Goal: Feedback & Contribution: Submit feedback/report problem

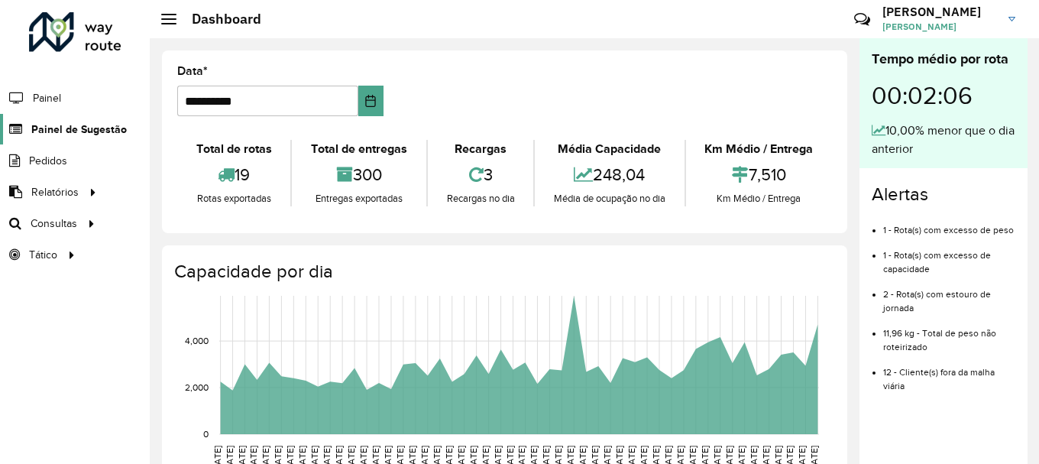
click at [75, 132] on span "Painel de Sugestão" at bounding box center [79, 130] width 96 height 16
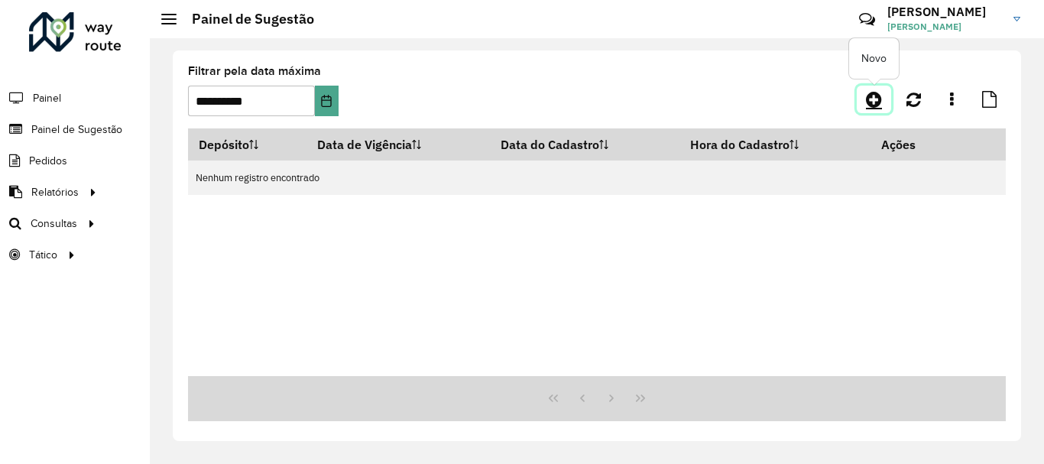
click at [870, 96] on icon at bounding box center [874, 99] width 16 height 18
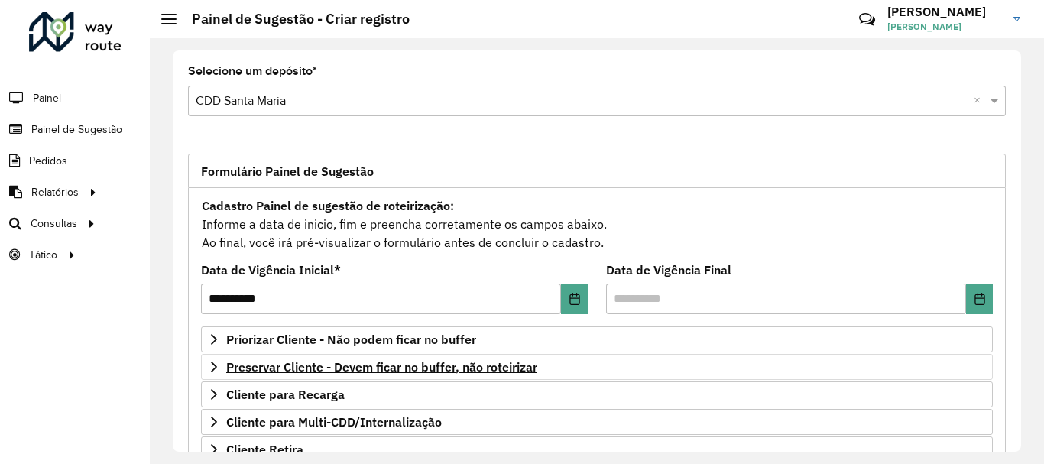
scroll to position [76, 0]
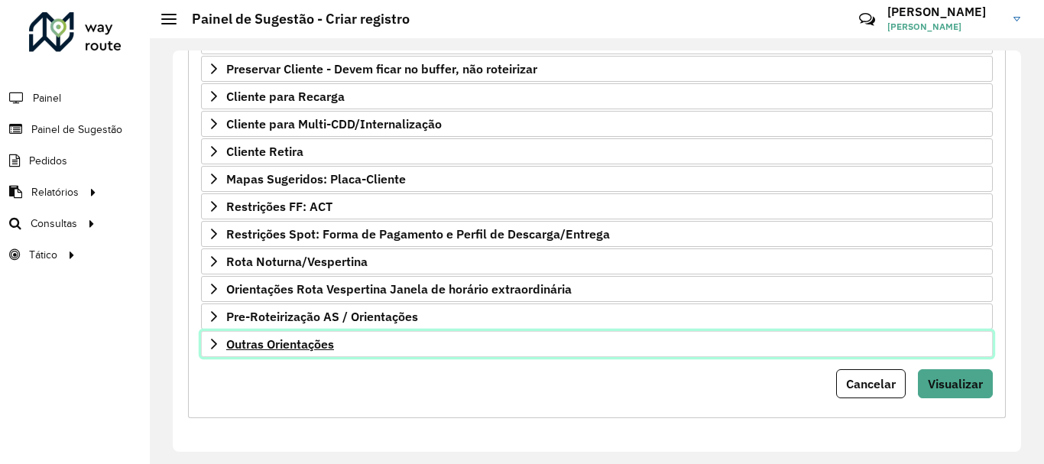
click at [340, 352] on link "Outras Orientações" at bounding box center [597, 344] width 792 height 26
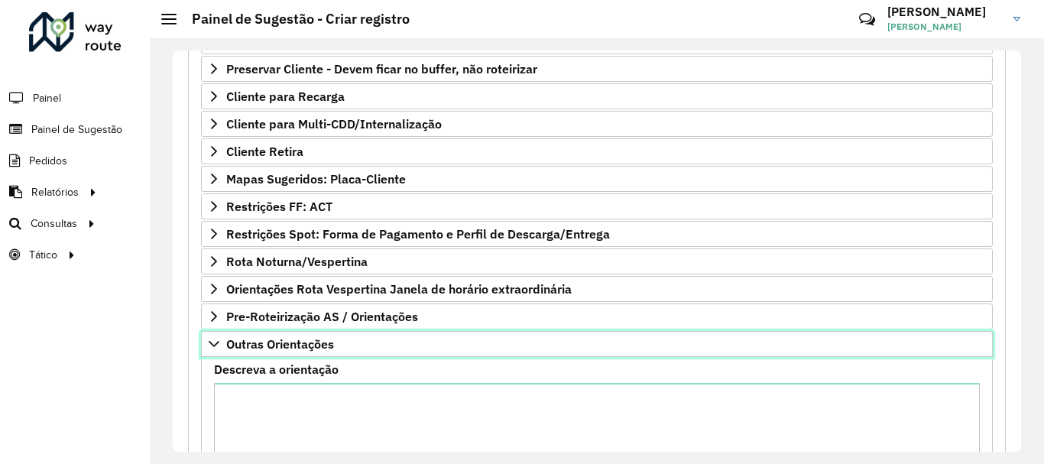
scroll to position [374, 0]
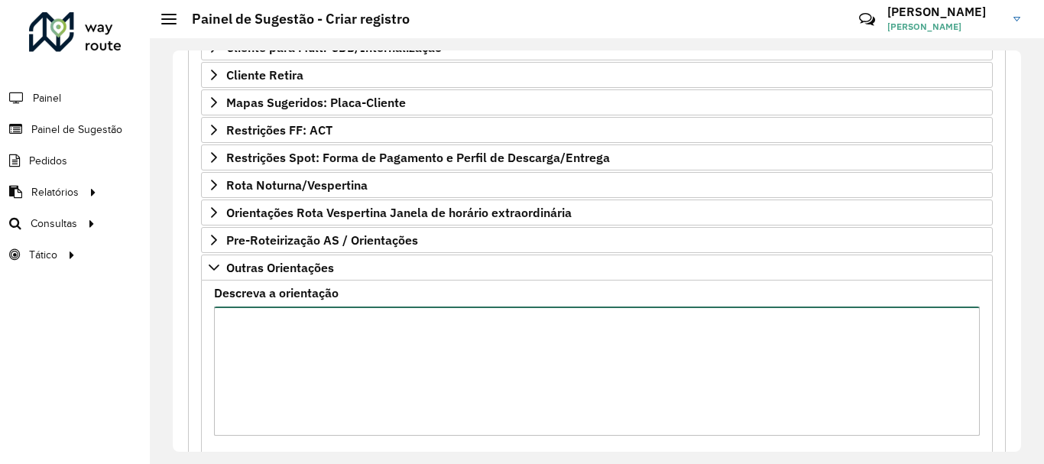
click at [339, 351] on textarea "Descreva a orientação" at bounding box center [597, 370] width 766 height 129
paste textarea "***** ***** **** ***** ***** ** ****"
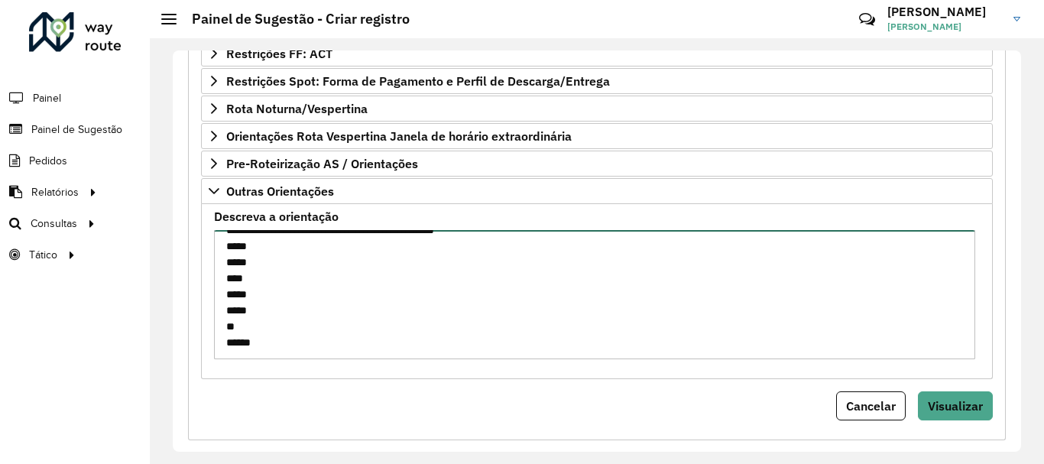
scroll to position [38, 0]
paste textarea "**********"
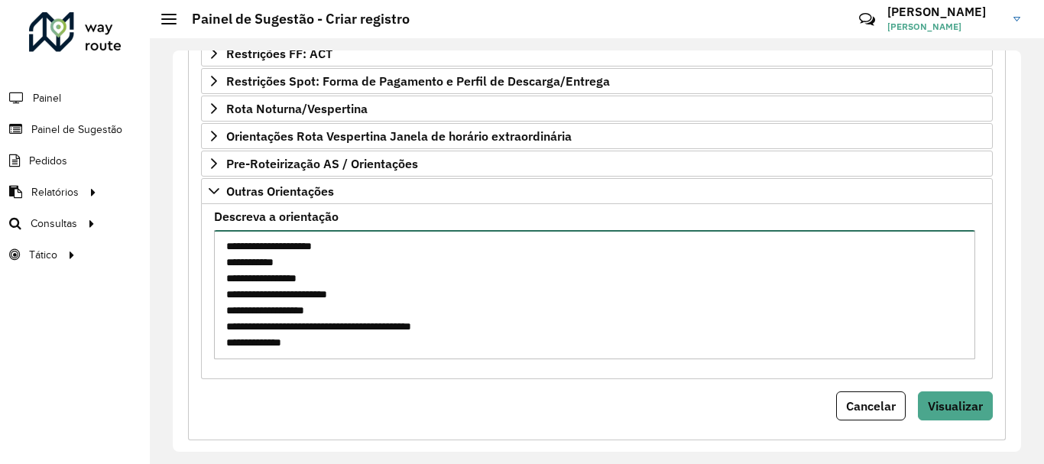
scroll to position [167, 0]
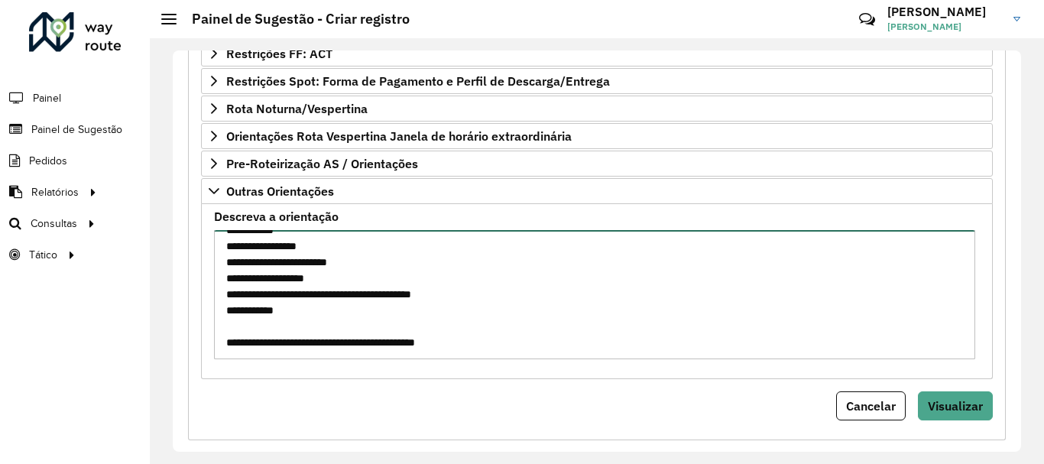
paste textarea "**** ***** ****"
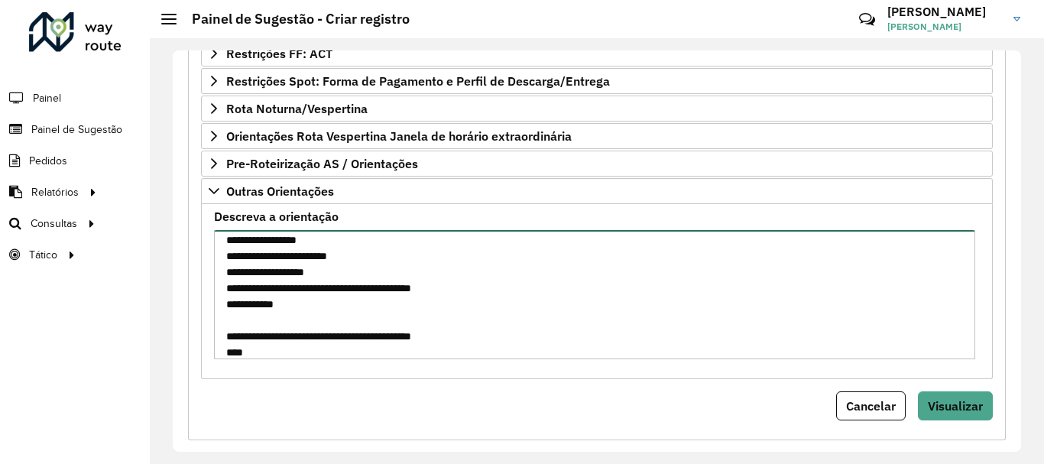
scroll to position [231, 0]
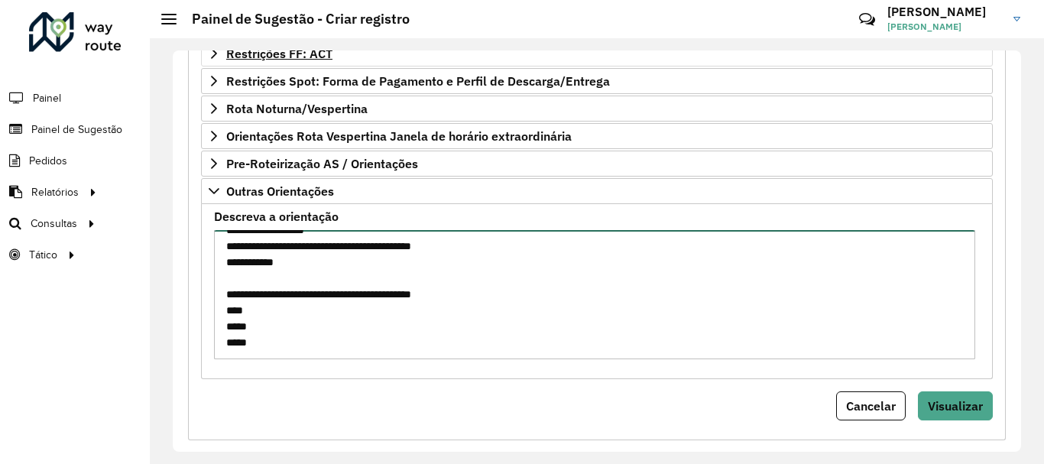
type textarea "**********"
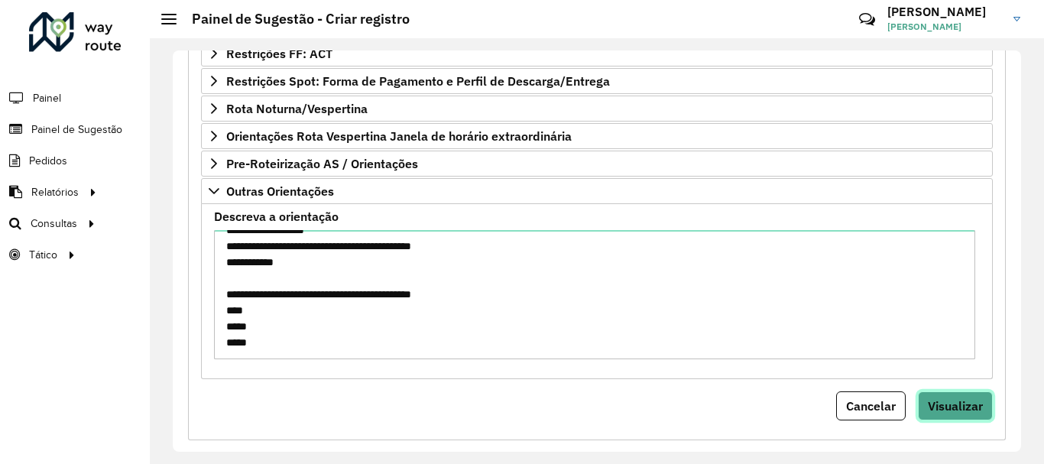
click at [968, 398] on span "Visualizar" at bounding box center [955, 405] width 55 height 15
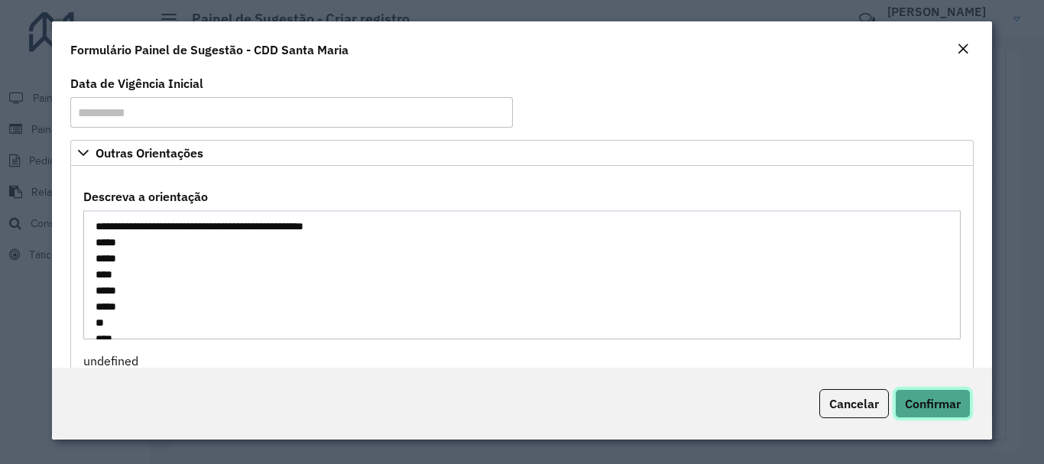
click at [916, 407] on span "Confirmar" at bounding box center [933, 403] width 56 height 15
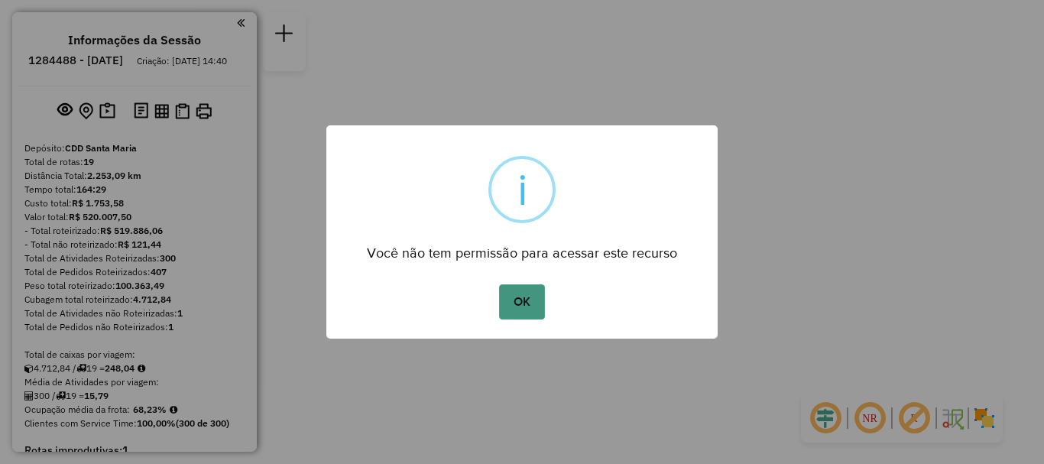
click at [532, 293] on button "OK" at bounding box center [521, 301] width 45 height 35
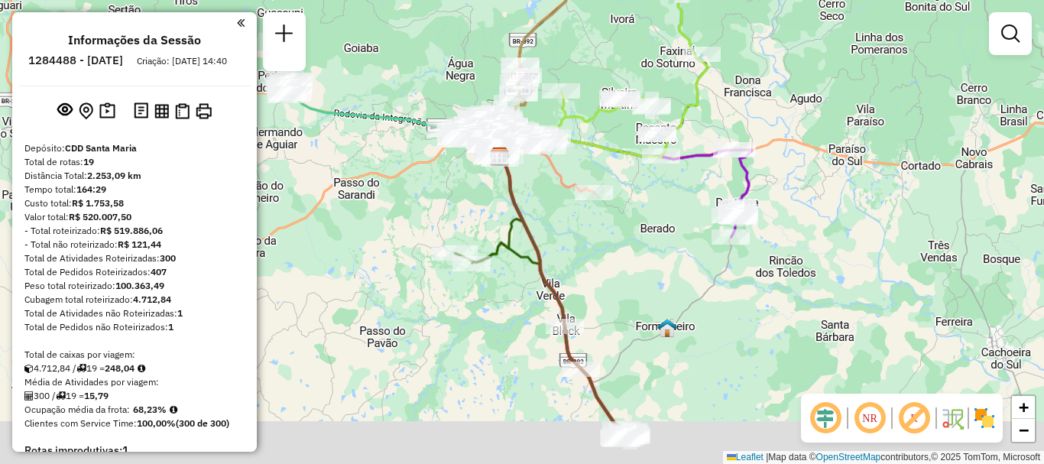
drag, startPoint x: 549, startPoint y: 339, endPoint x: 509, endPoint y: 183, distance: 161.8
click at [509, 183] on icon at bounding box center [542, 292] width 175 height 283
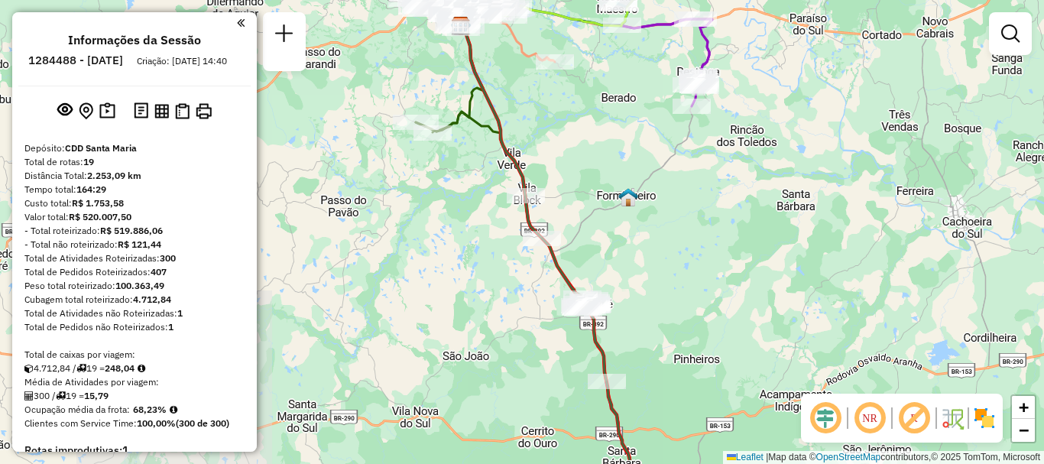
drag, startPoint x: 597, startPoint y: 258, endPoint x: 569, endPoint y: 220, distance: 46.5
click at [576, 212] on div "Janela de atendimento Grade de atendimento Capacidade Transportadoras Veículos …" at bounding box center [522, 232] width 1044 height 464
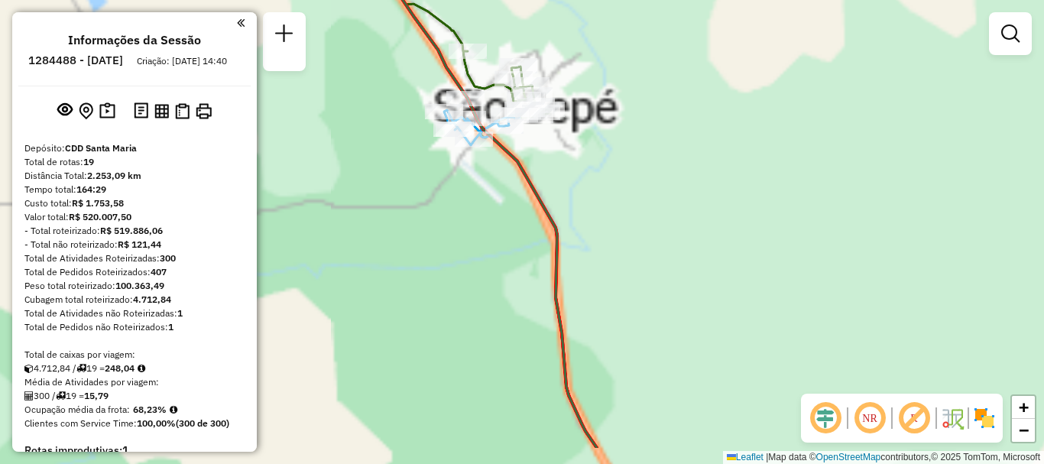
drag, startPoint x: 588, startPoint y: 258, endPoint x: 563, endPoint y: 75, distance: 185.1
click at [563, 76] on div "Janela de atendimento Grade de atendimento Capacidade Transportadoras Veículos …" at bounding box center [522, 232] width 1044 height 464
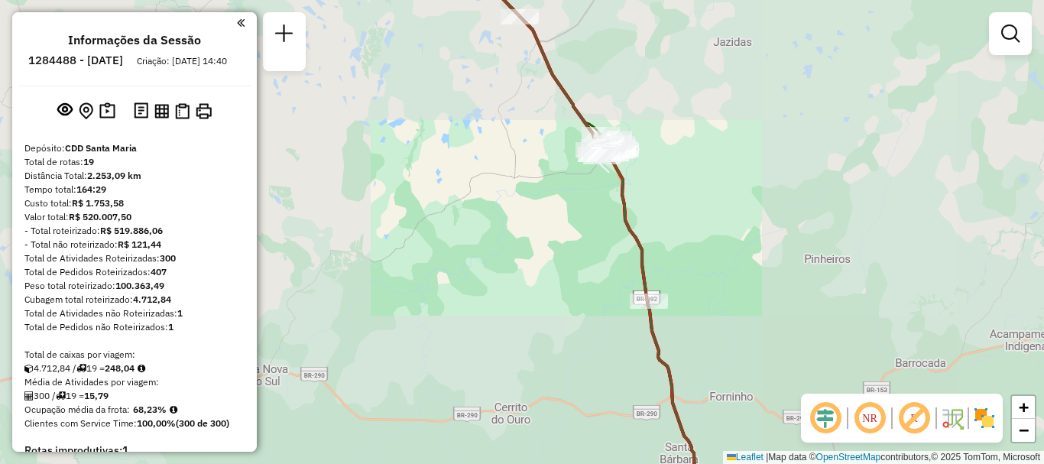
drag, startPoint x: 676, startPoint y: 333, endPoint x: 659, endPoint y: 133, distance: 201.0
click at [659, 133] on div "Janela de atendimento Grade de atendimento Capacidade Transportadoras Veículos …" at bounding box center [522, 232] width 1044 height 464
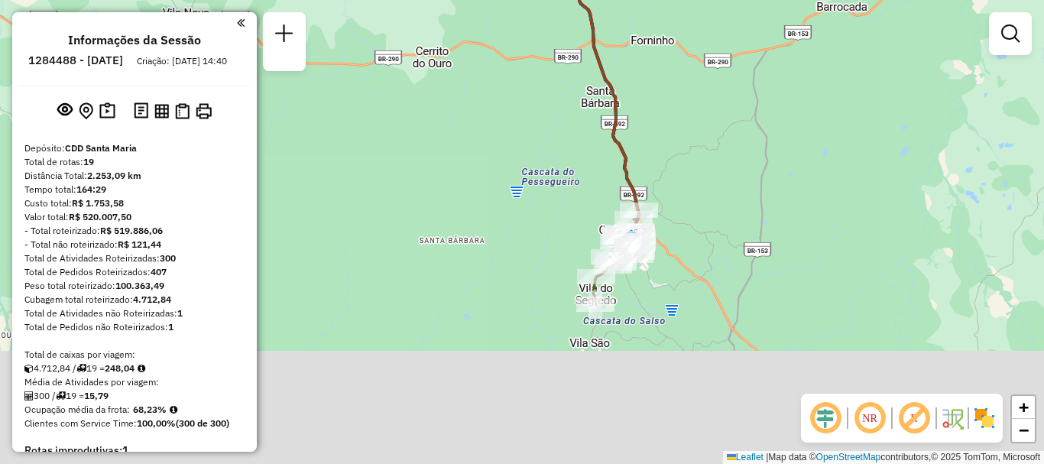
drag, startPoint x: 705, startPoint y: 284, endPoint x: 641, endPoint y: 172, distance: 128.4
click at [644, 127] on div "Janela de atendimento Grade de atendimento Capacidade Transportadoras Veículos …" at bounding box center [522, 232] width 1044 height 464
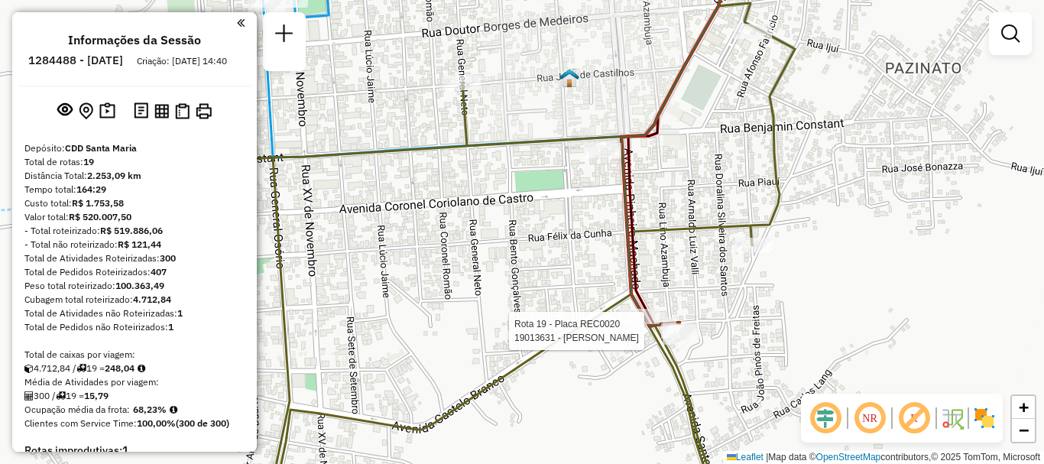
select select "**********"
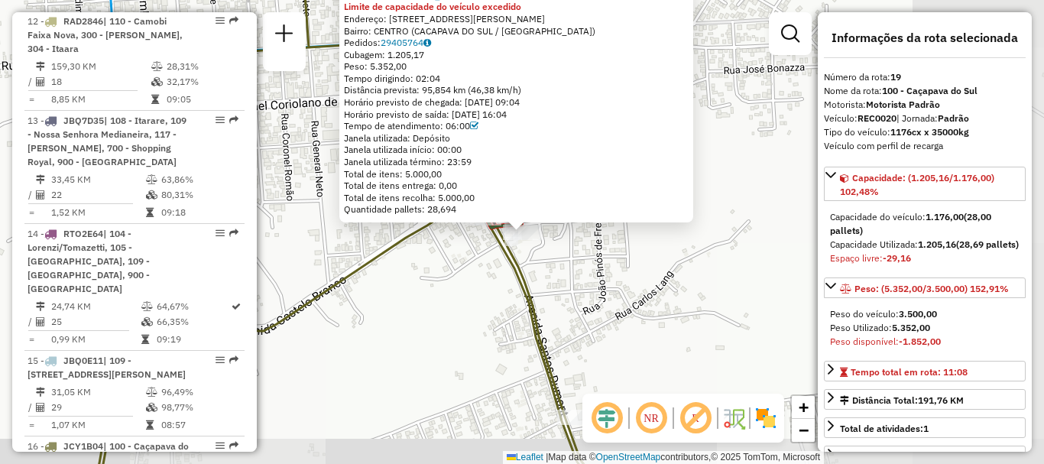
scroll to position [2300, 0]
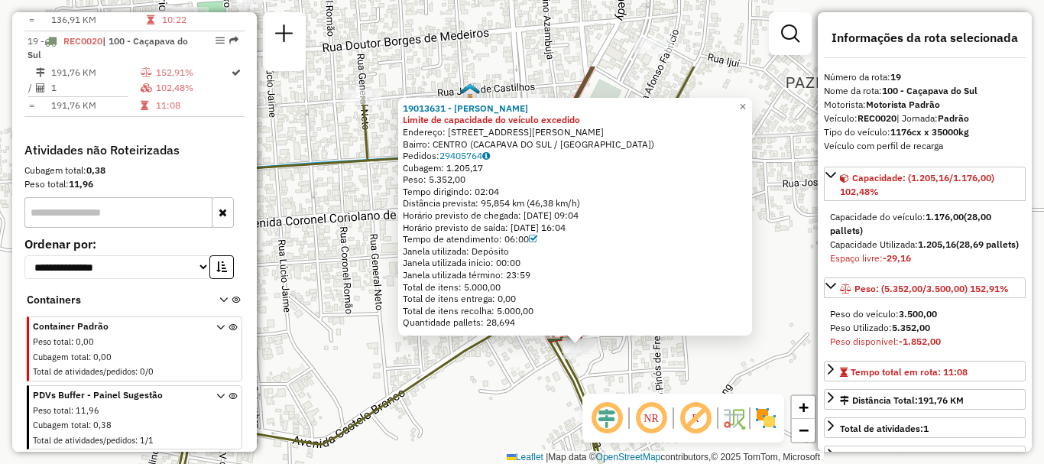
drag, startPoint x: 767, startPoint y: 232, endPoint x: 809, endPoint y: 329, distance: 105.4
click at [826, 339] on hb-router-mapa "Informações da Sessão 1284488 - [DATE] Criação: [DATE] 14:40 Depósito: CDD Sant…" at bounding box center [522, 232] width 1044 height 464
